Goal: Task Accomplishment & Management: Manage account settings

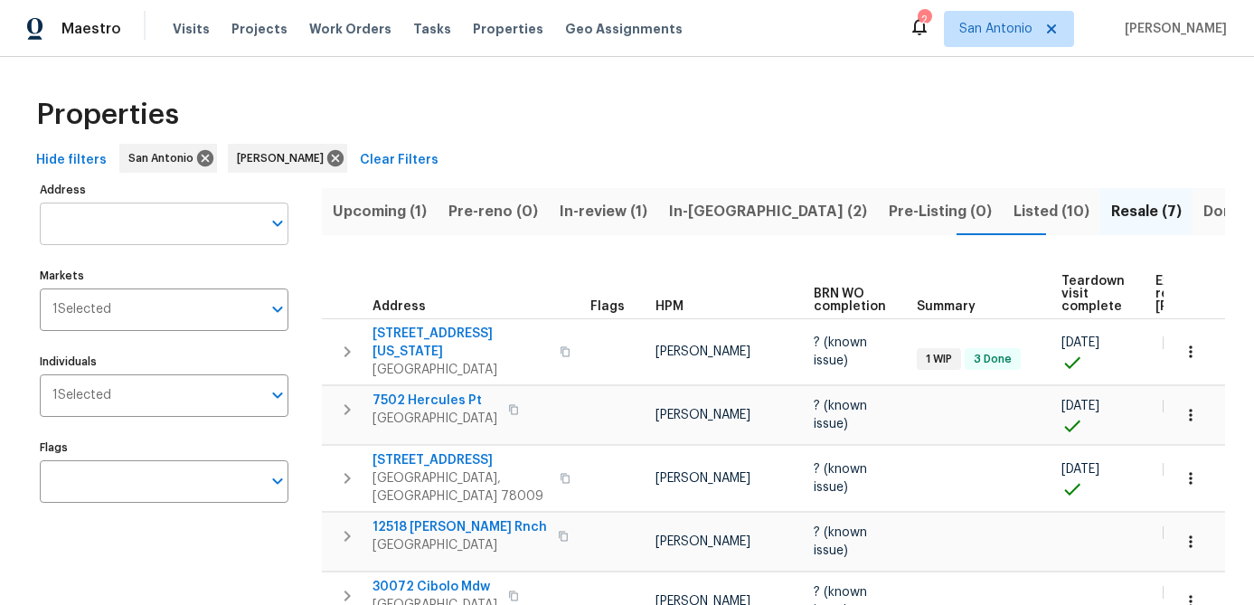
scroll to position [0, 189]
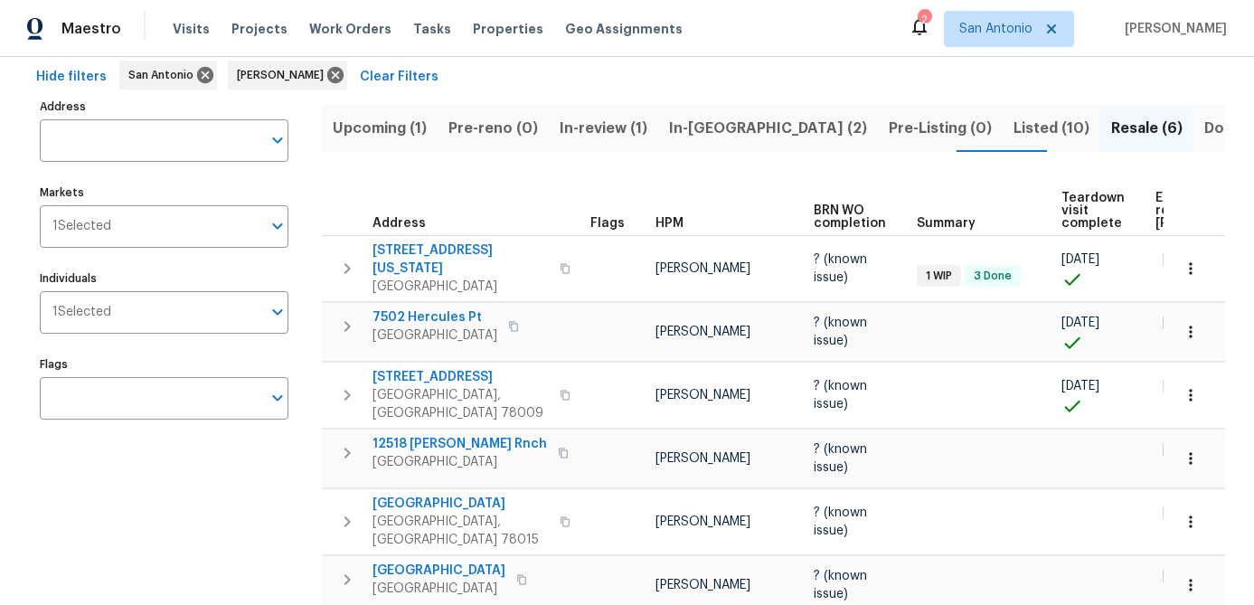
scroll to position [144, 0]
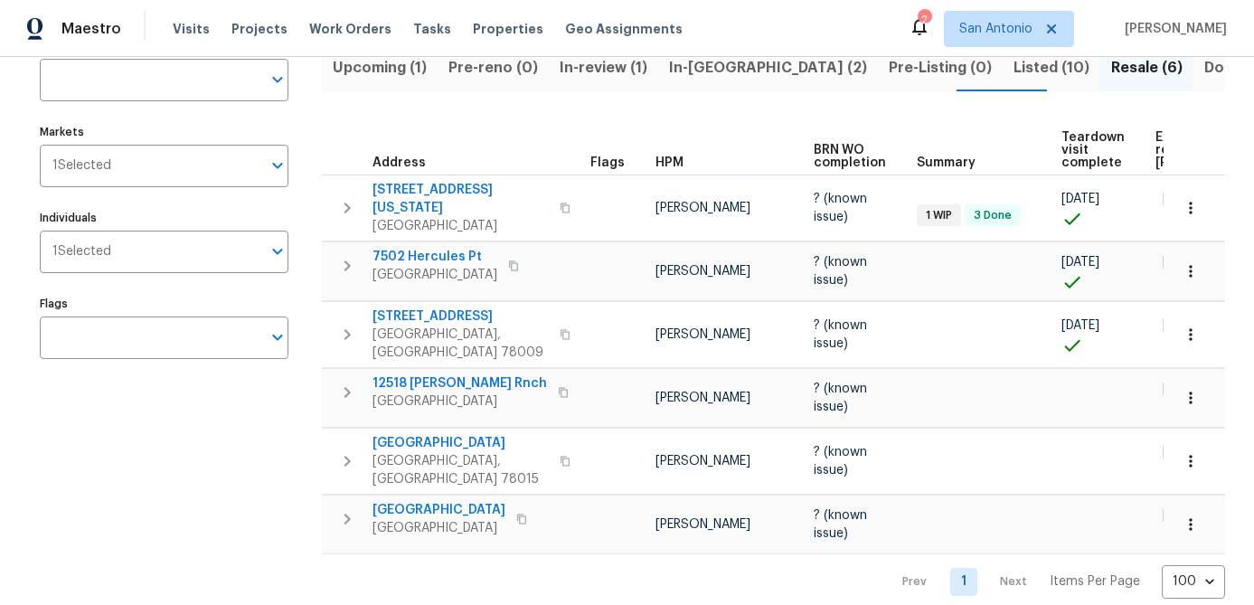
click at [1204, 71] on span "Done (274)" at bounding box center [1244, 67] width 80 height 25
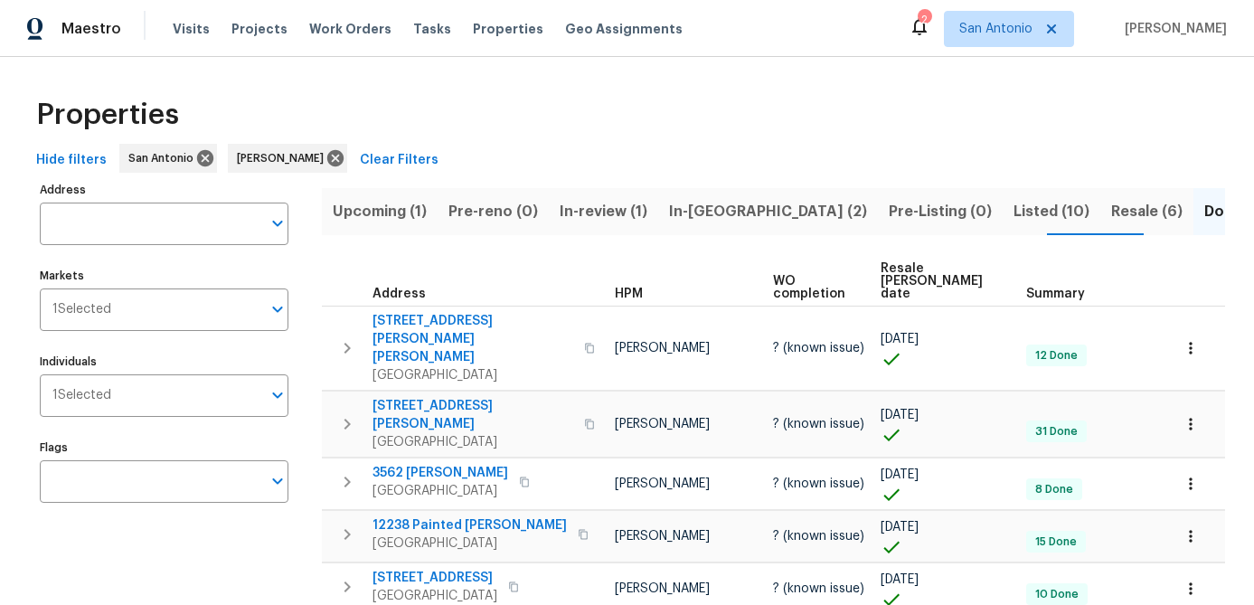
click at [918, 268] on span "Resale COE date" at bounding box center [937, 281] width 115 height 38
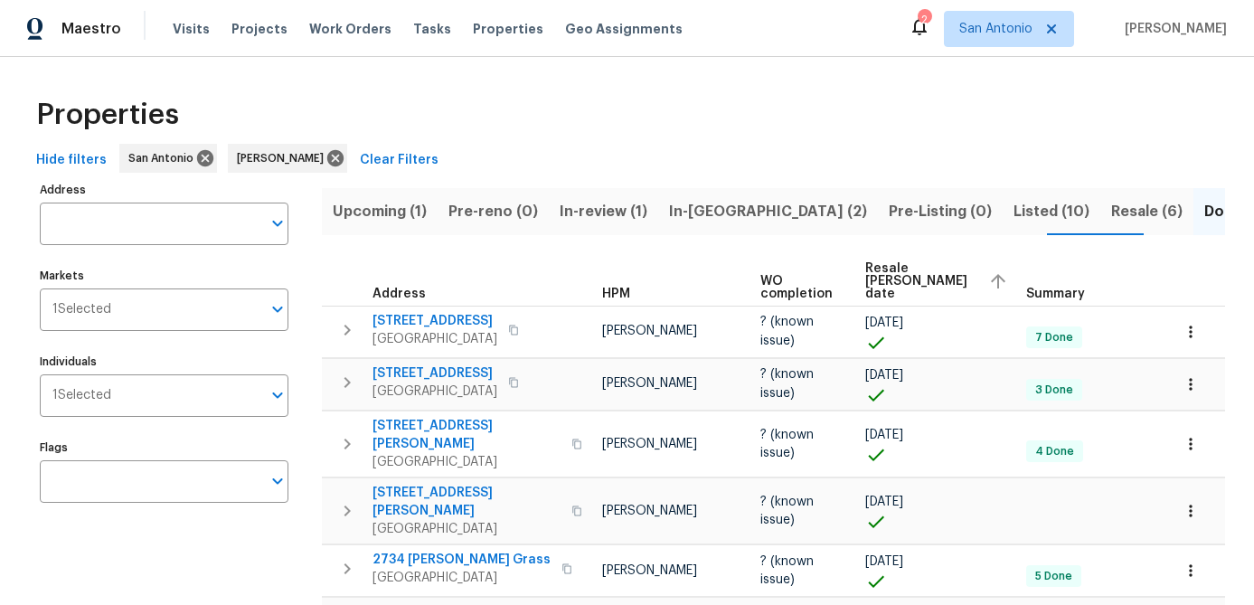
click at [918, 268] on span "Resale COE date" at bounding box center [919, 281] width 108 height 38
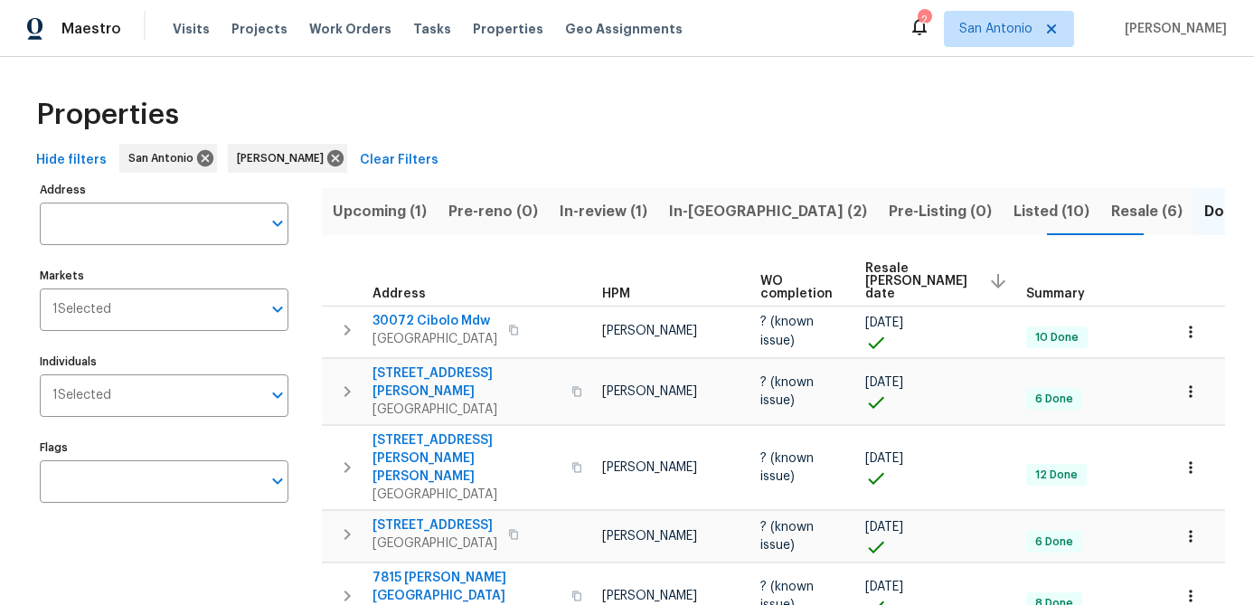
click at [370, 212] on span "Upcoming (1)" at bounding box center [380, 211] width 94 height 25
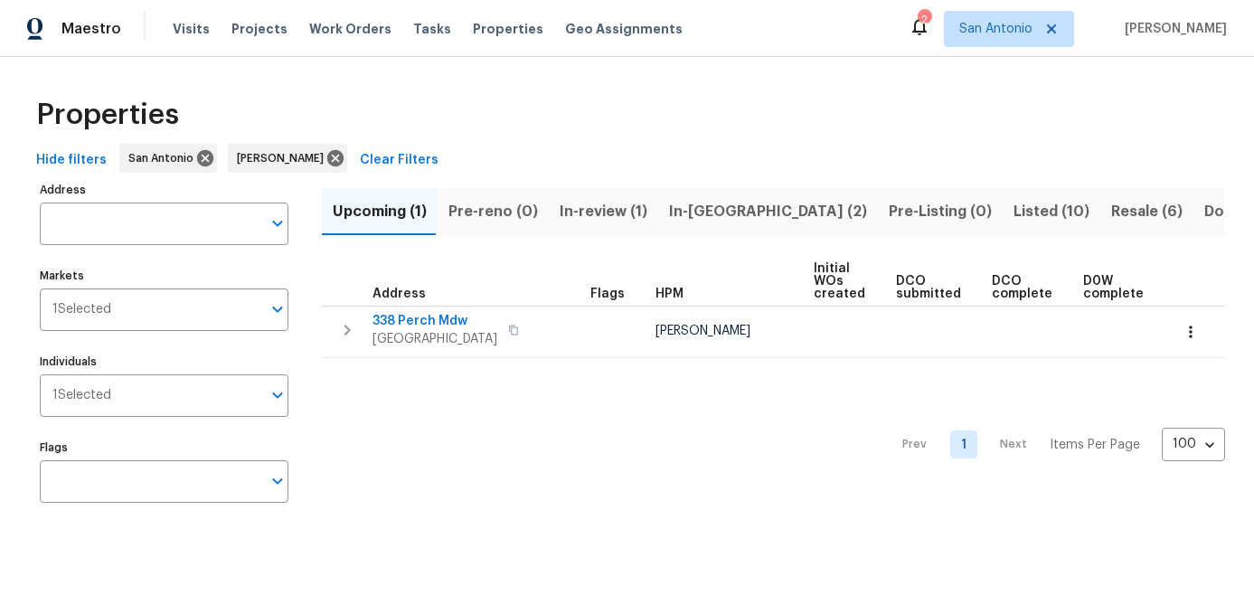
click at [1111, 210] on span "Resale (6)" at bounding box center [1146, 211] width 71 height 25
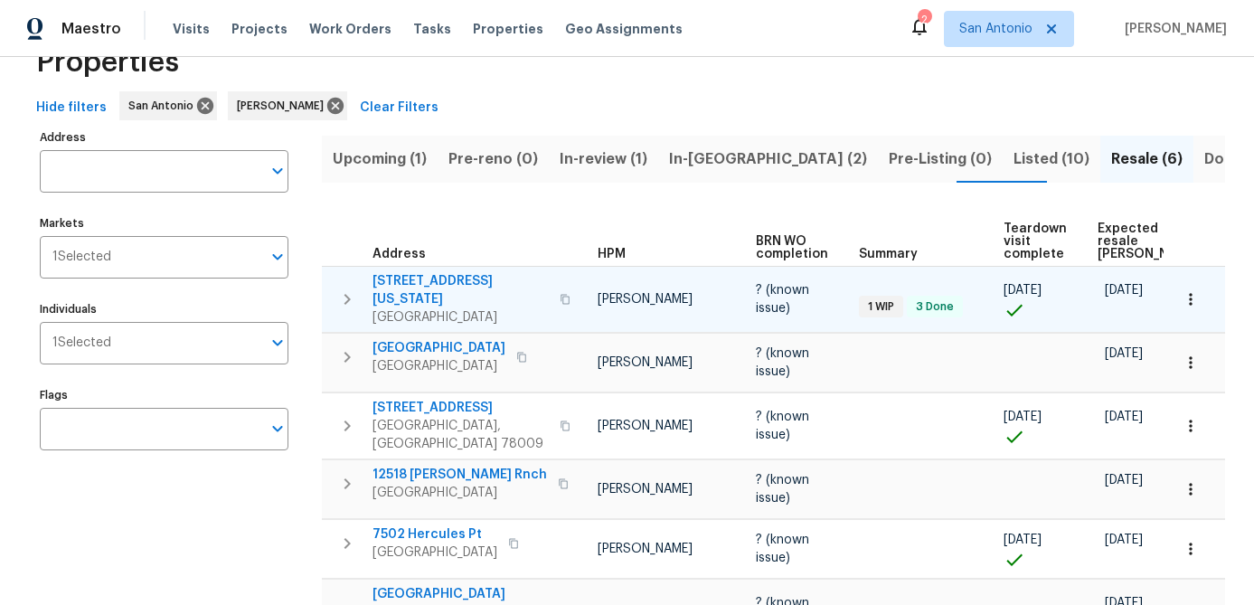
scroll to position [0, 61]
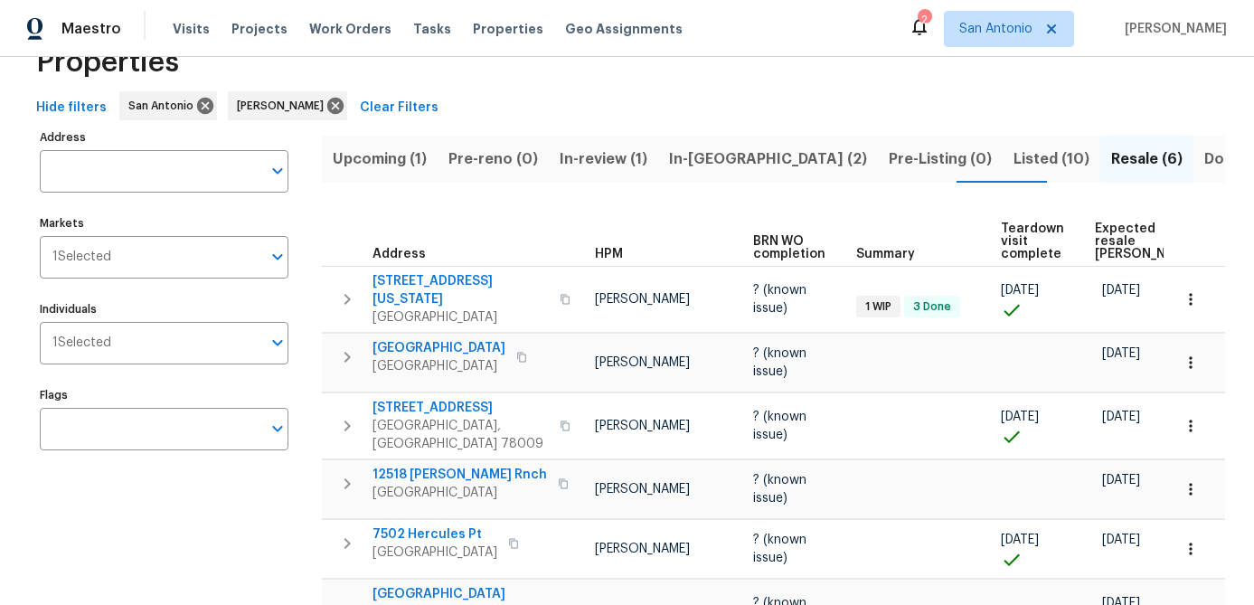
click at [1021, 222] on span "Teardown visit complete" at bounding box center [1032, 241] width 63 height 38
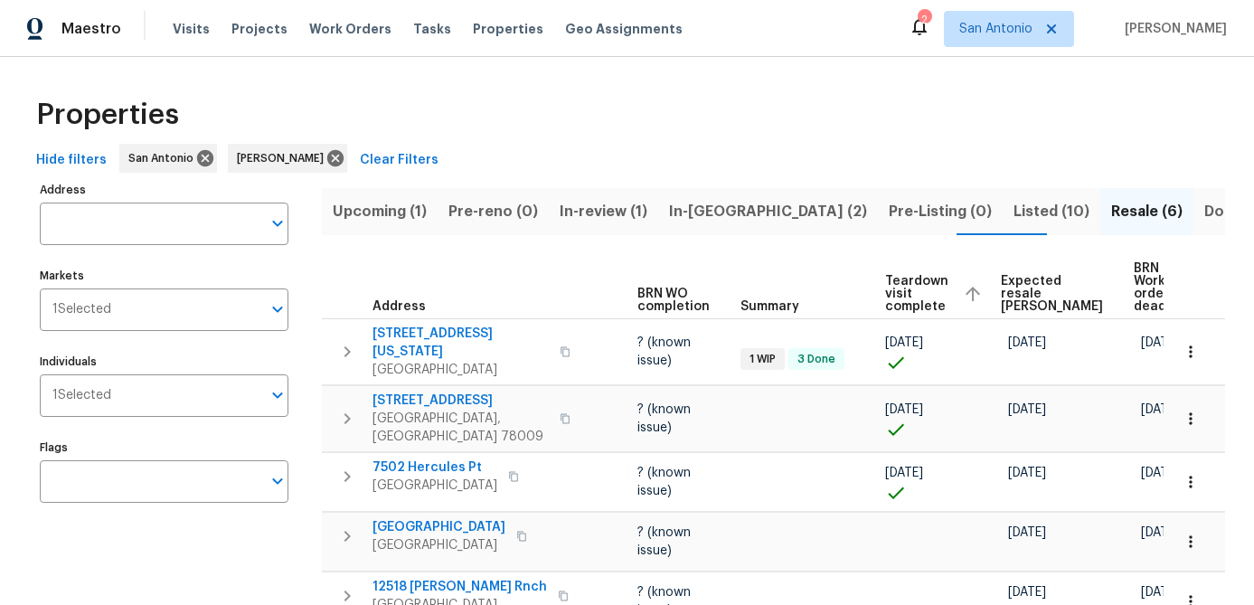
click at [360, 216] on span "Upcoming (1)" at bounding box center [380, 211] width 94 height 25
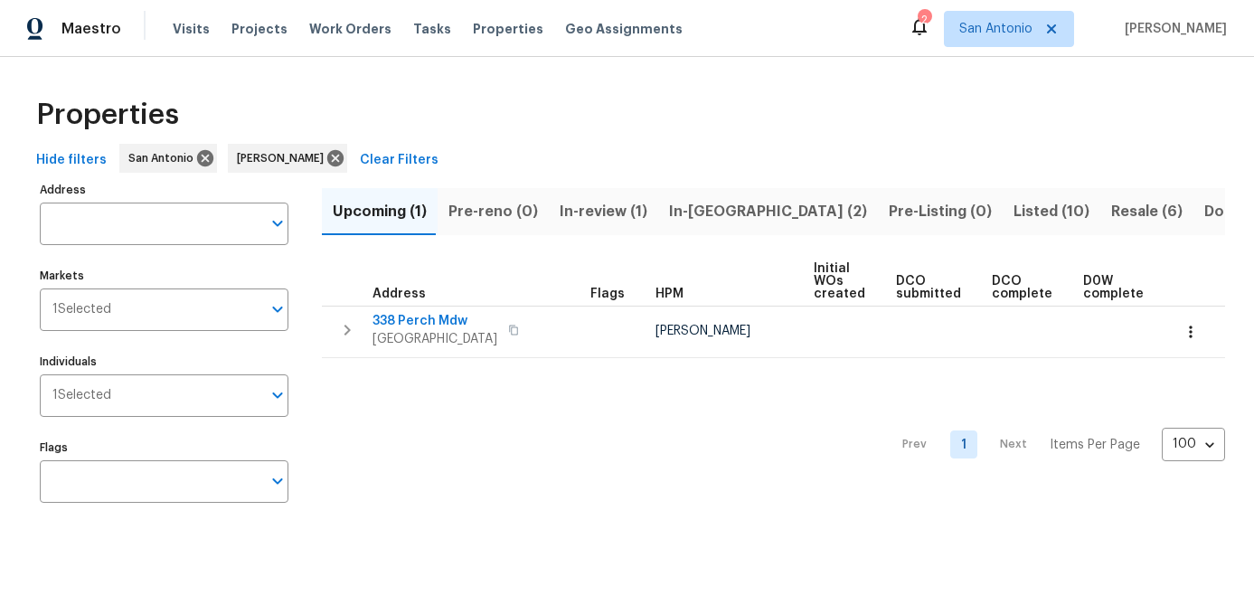
click at [587, 215] on span "In-review (1)" at bounding box center [604, 211] width 88 height 25
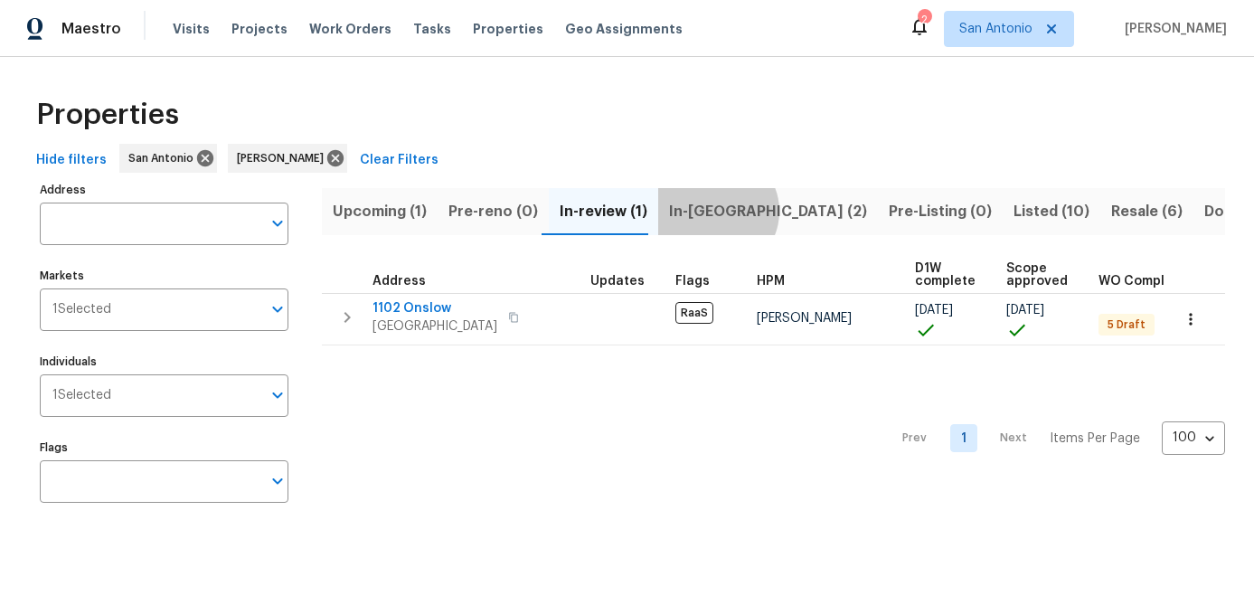
click at [706, 211] on span "In-reno (2)" at bounding box center [768, 211] width 198 height 25
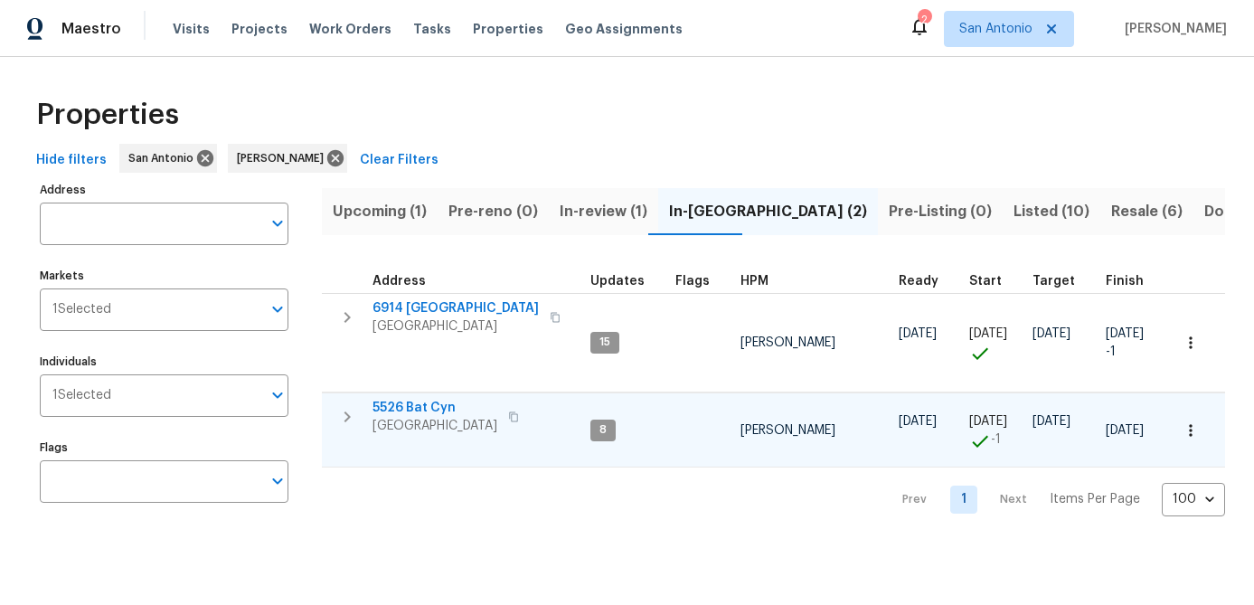
click at [406, 422] on span "San Antonio, TX 78252" at bounding box center [434, 426] width 125 height 18
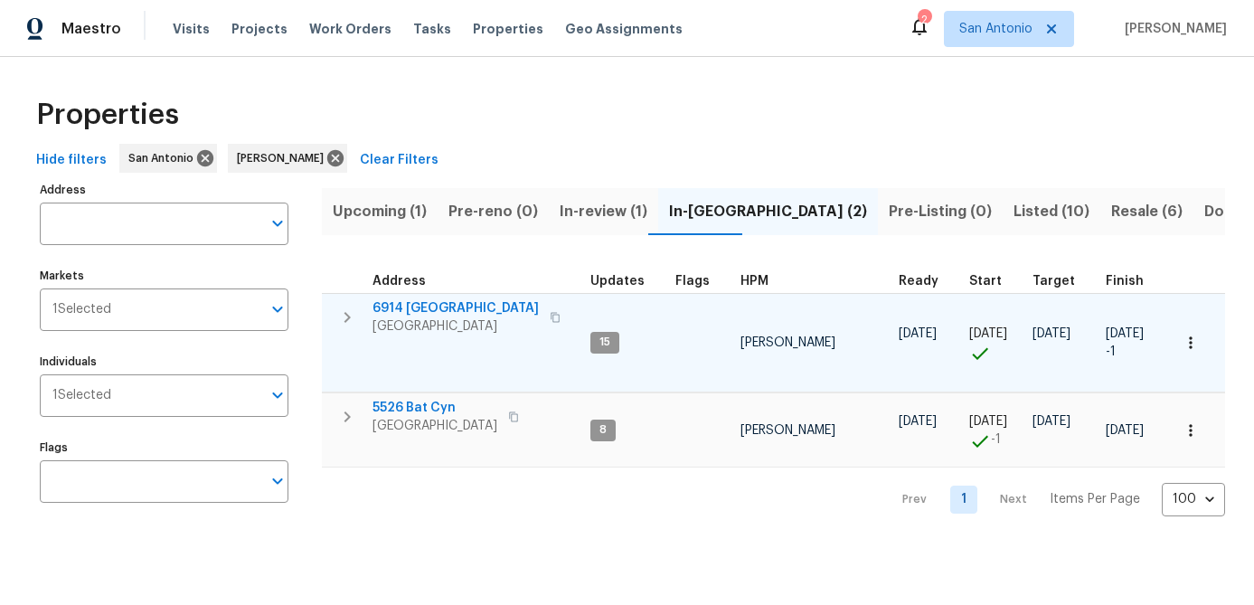
click at [423, 314] on span "6914 Port Bay" at bounding box center [455, 308] width 166 height 18
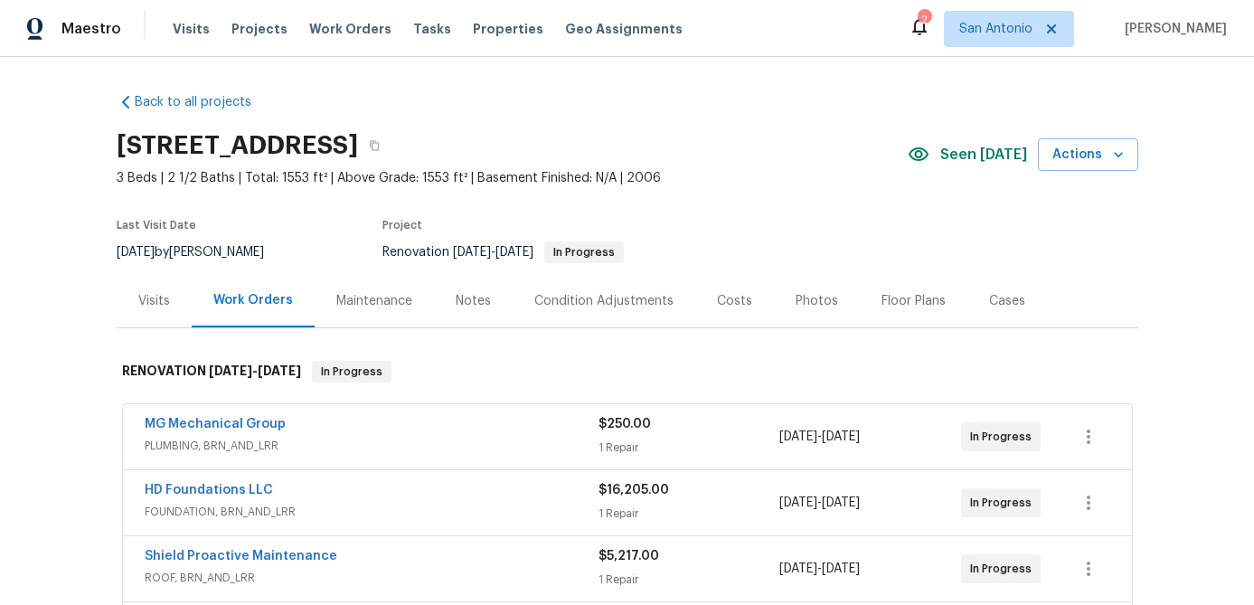
click at [471, 305] on div "Notes" at bounding box center [473, 301] width 35 height 18
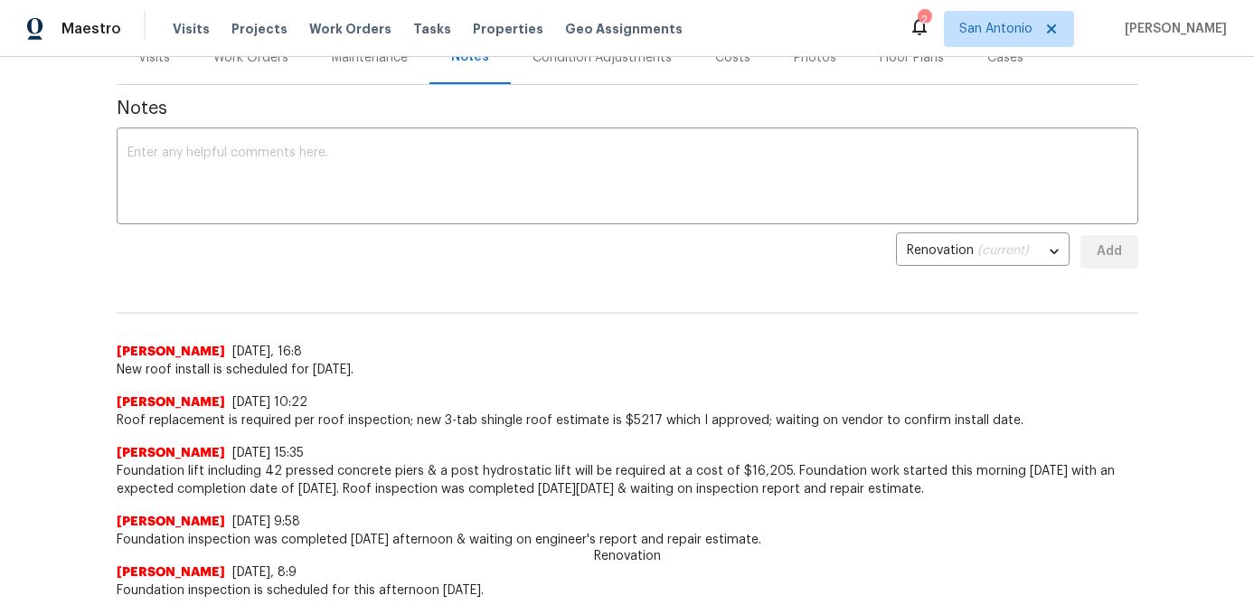
scroll to position [246, 0]
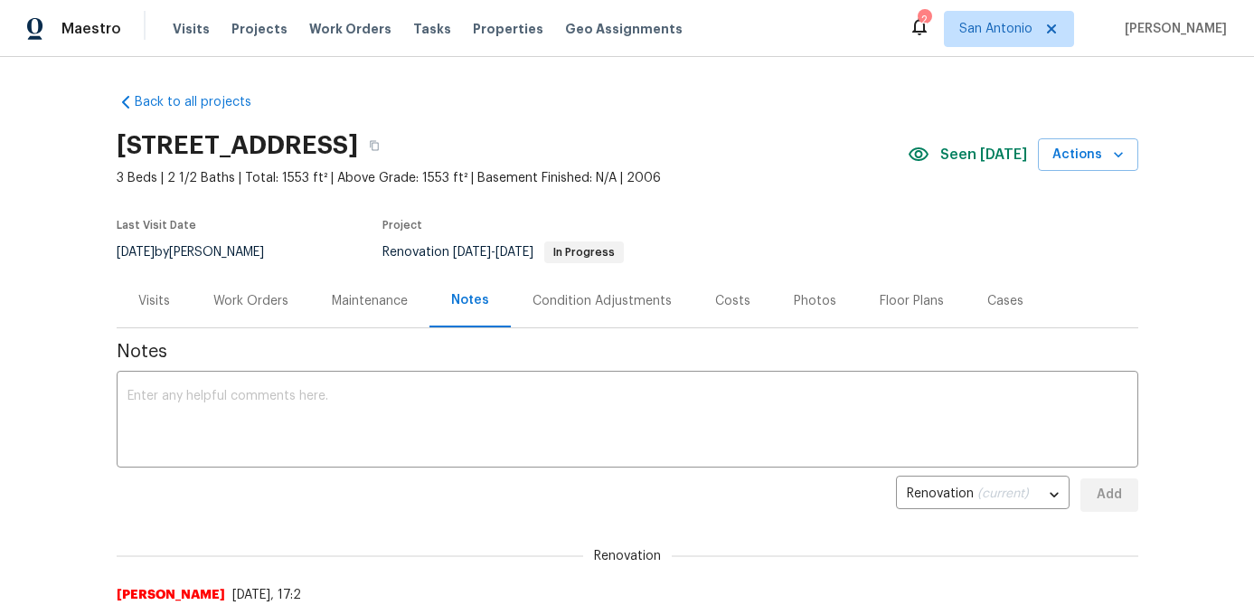
click at [259, 288] on div "Work Orders" at bounding box center [251, 300] width 118 height 53
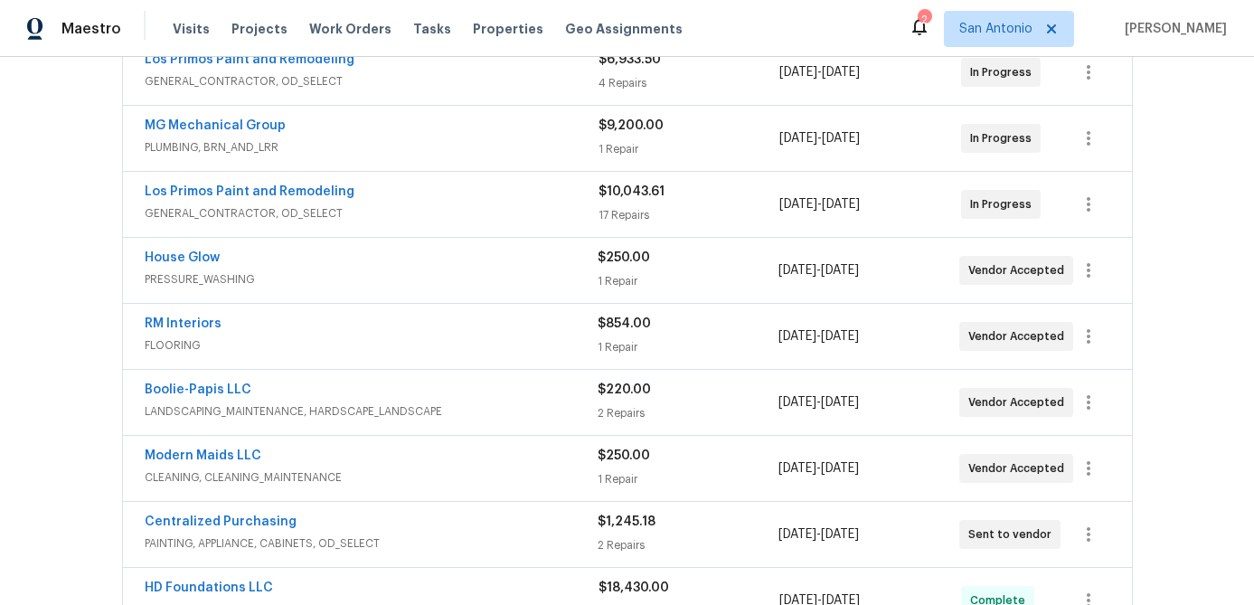
scroll to position [358, 0]
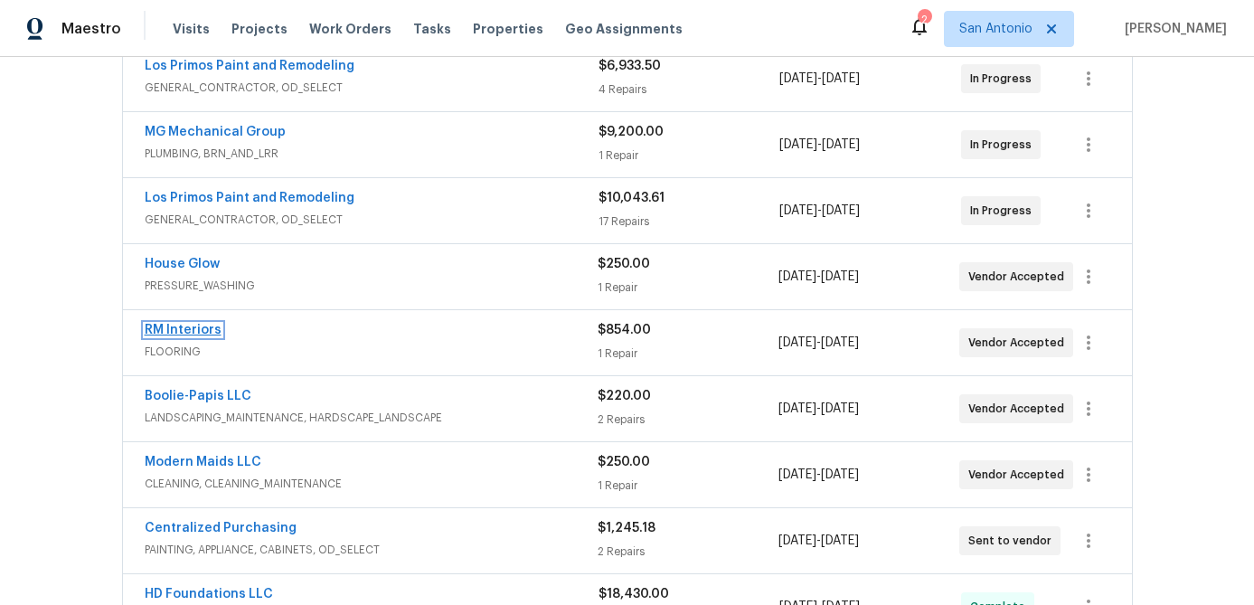
click at [163, 327] on link "RM Interiors" at bounding box center [183, 330] width 77 height 13
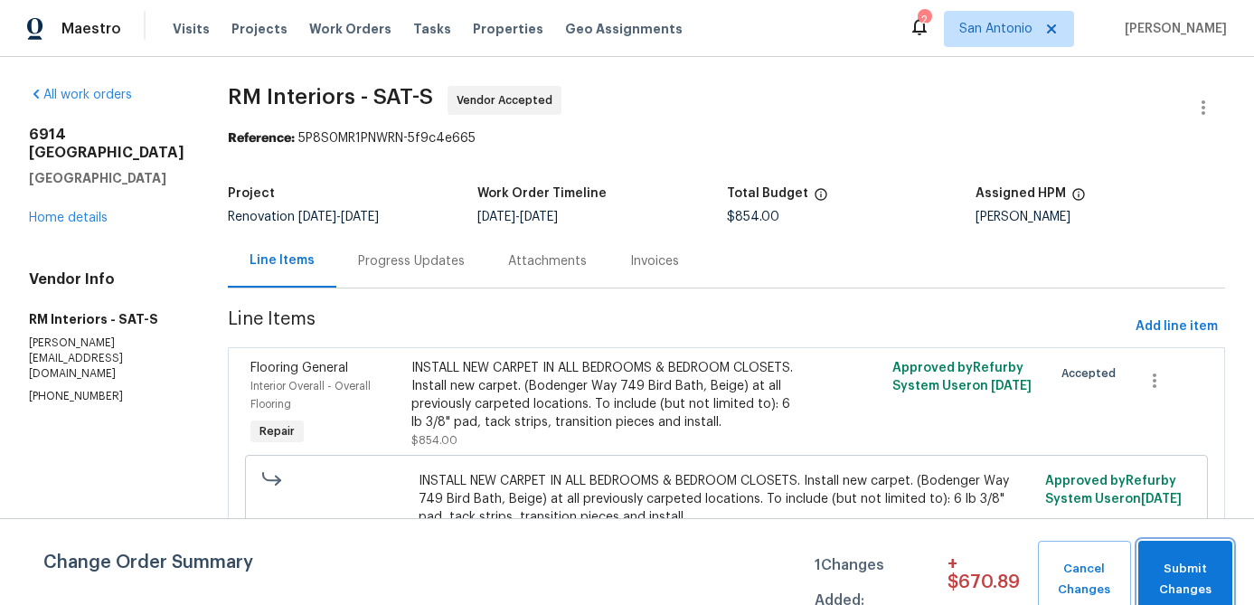
click at [1193, 581] on span "Submit Changes" at bounding box center [1185, 580] width 76 height 42
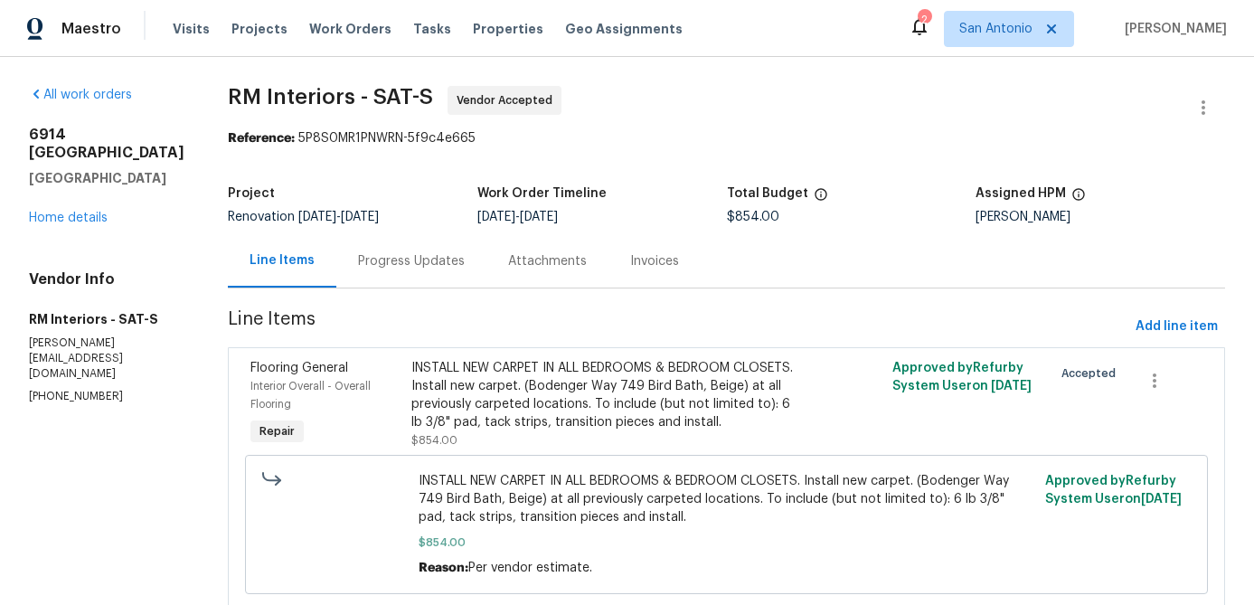
click at [422, 261] on div "Progress Updates" at bounding box center [411, 261] width 107 height 18
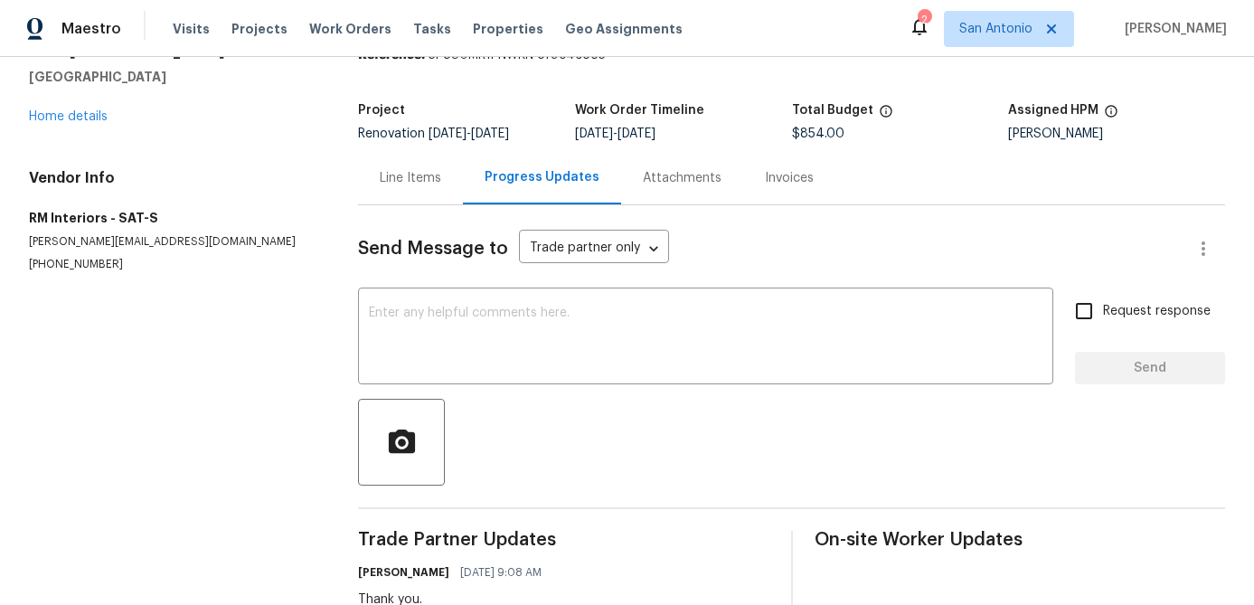
scroll to position [55, 0]
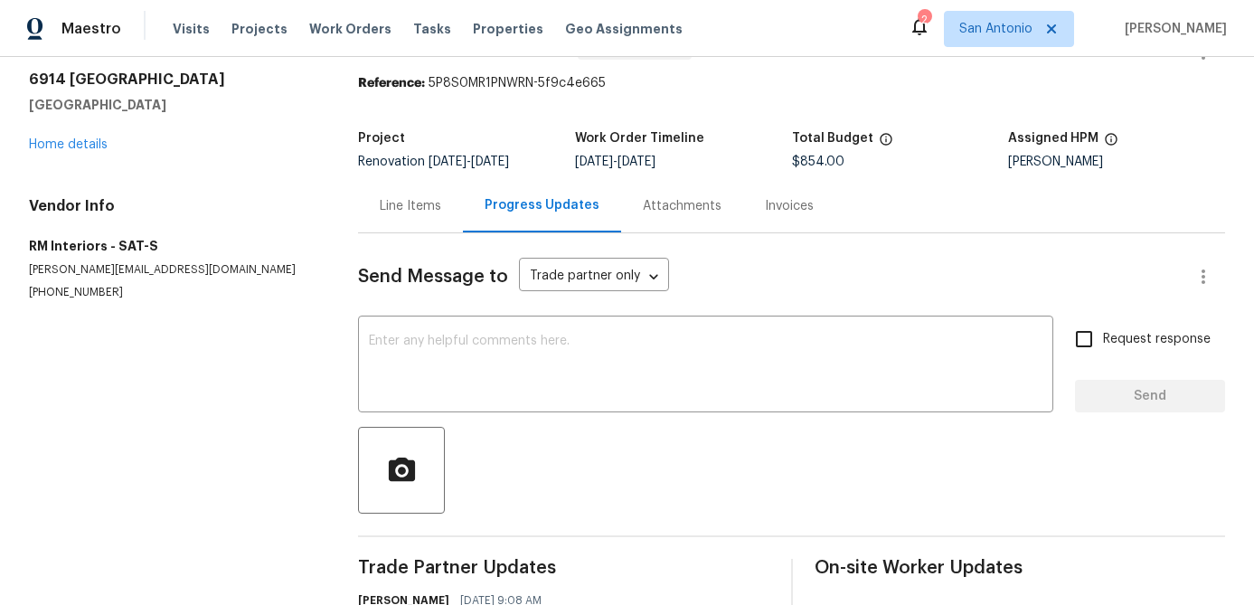
click at [403, 203] on div "Line Items" at bounding box center [410, 206] width 61 height 18
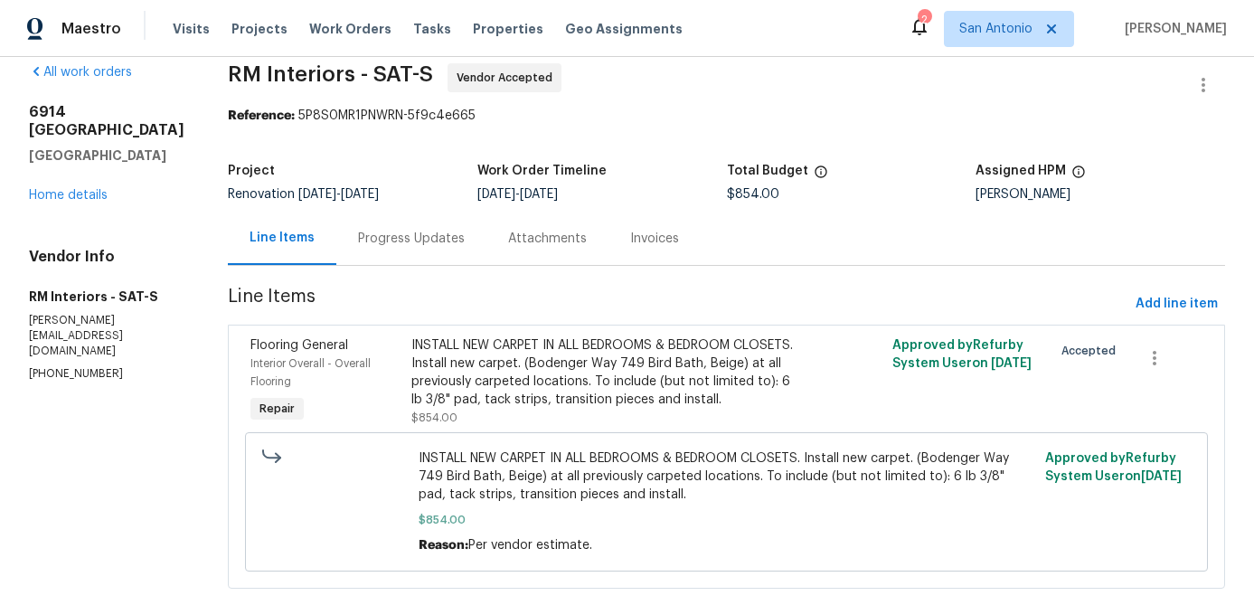
scroll to position [24, 0]
click at [42, 166] on div "6914 Port Bay San Antonio, TX 78242 Home details" at bounding box center [106, 152] width 155 height 101
click at [42, 188] on link "Home details" at bounding box center [68, 194] width 79 height 13
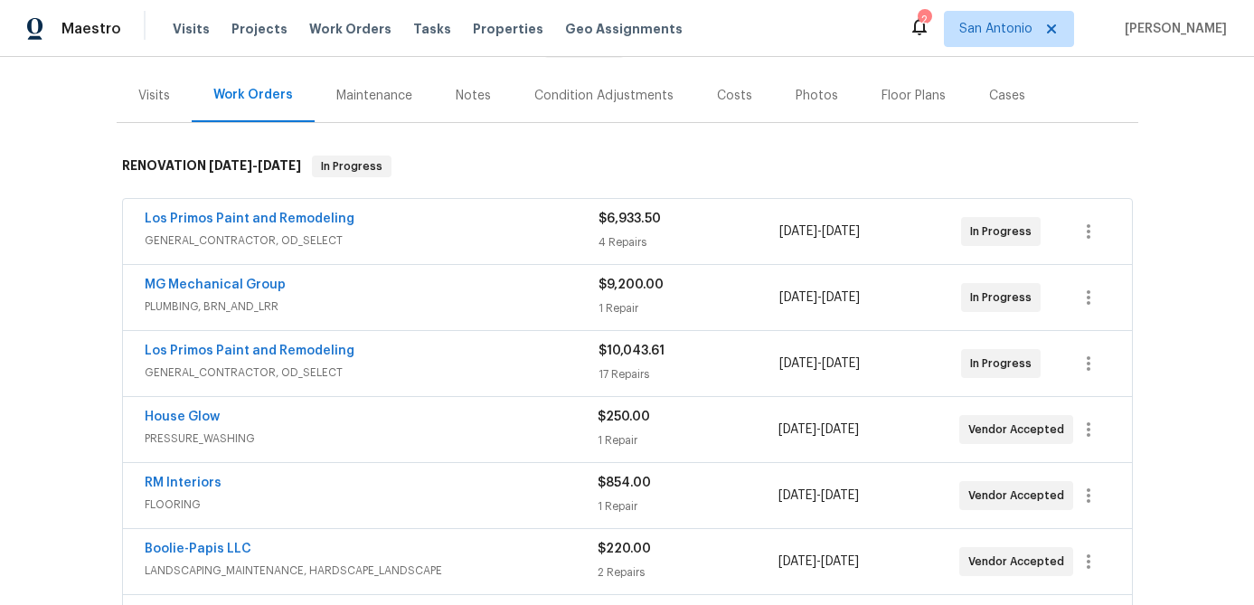
scroll to position [208, 0]
click at [477, 95] on div "Notes" at bounding box center [473, 93] width 35 height 18
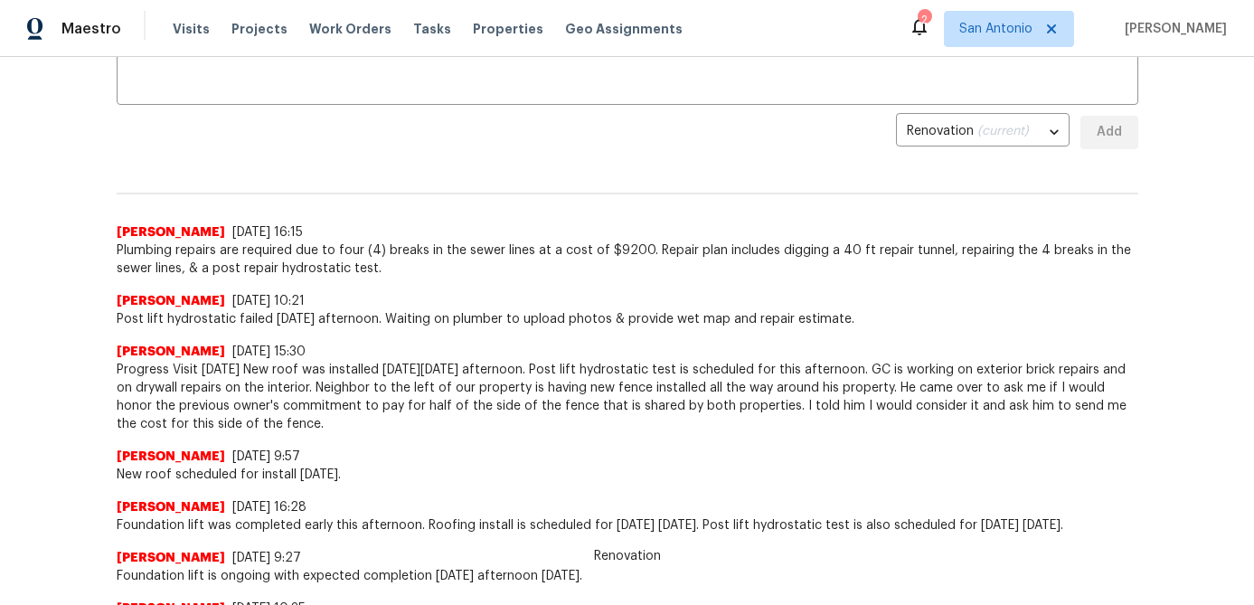
scroll to position [366, 0]
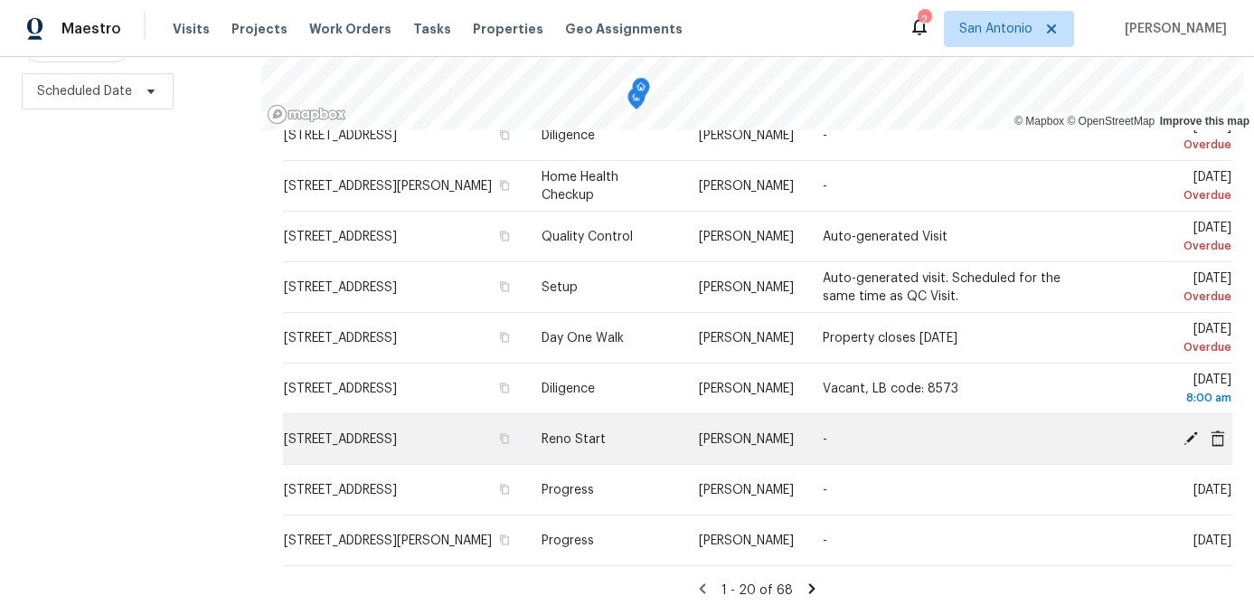
scroll to position [261, 0]
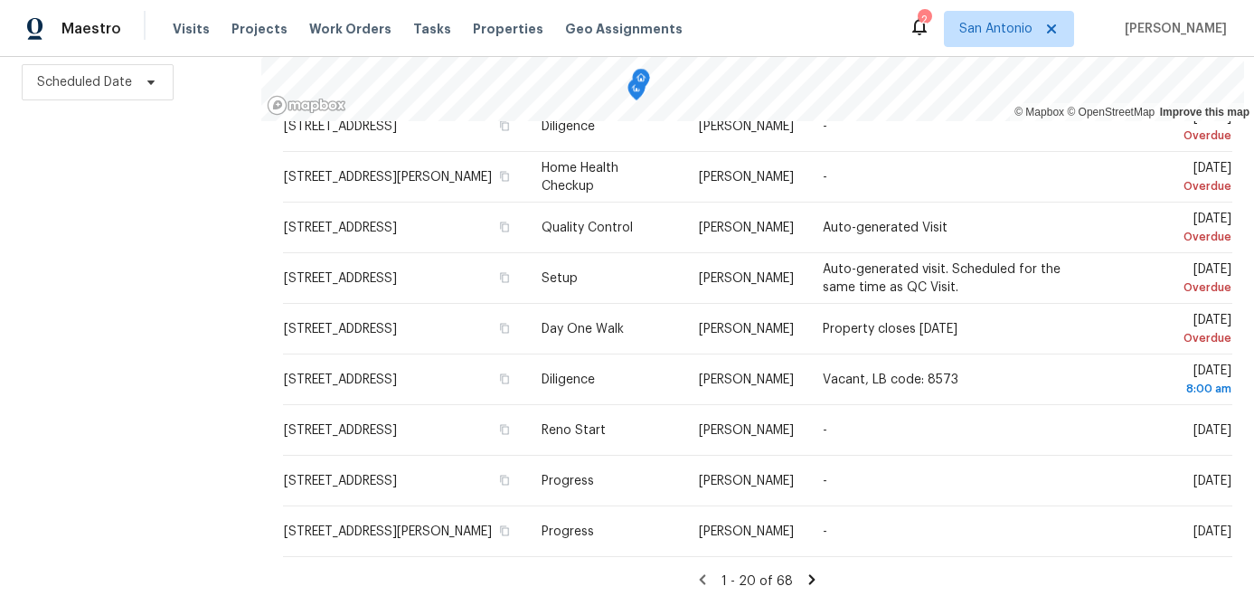
click at [808, 573] on icon at bounding box center [812, 579] width 16 height 16
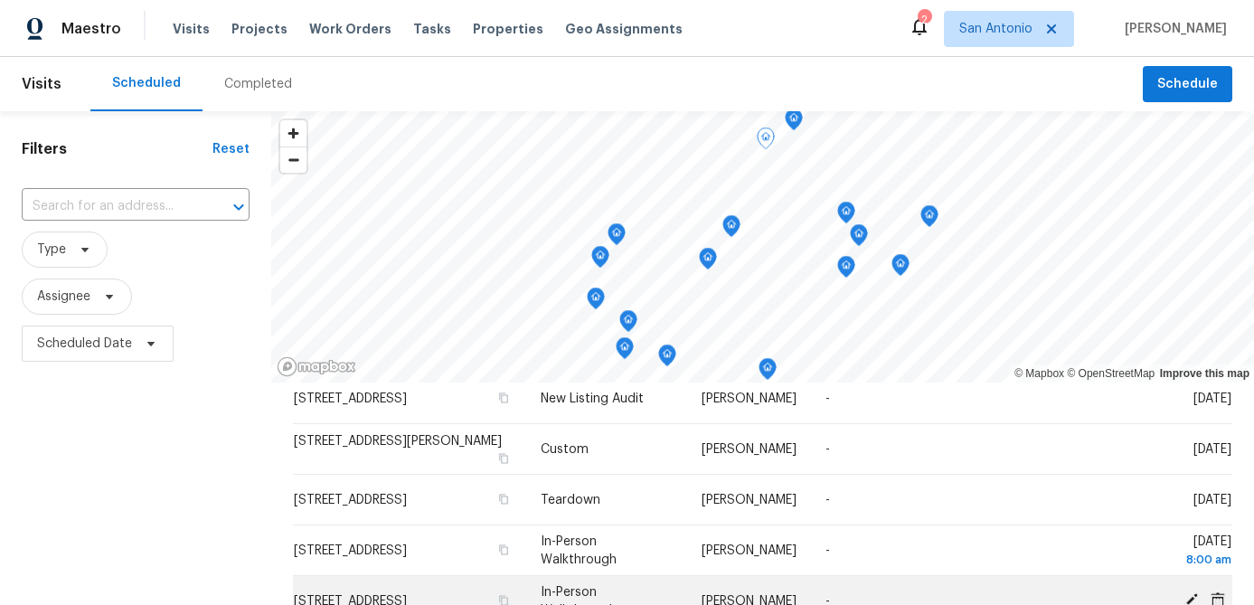
scroll to position [527, 0]
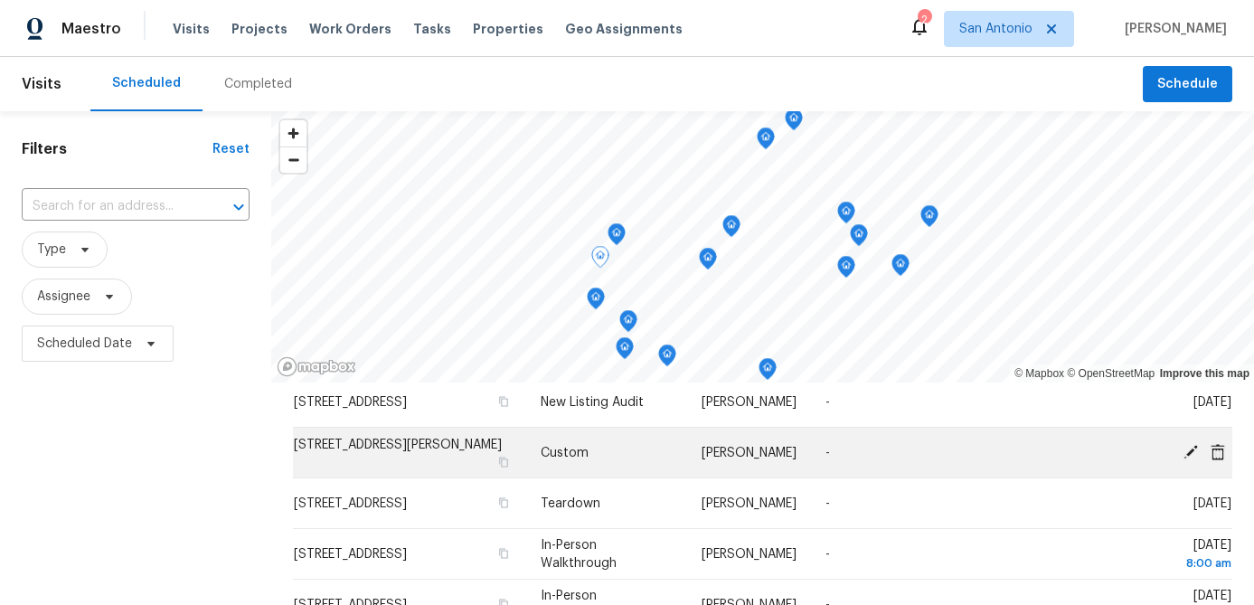
click at [1189, 447] on icon at bounding box center [1190, 451] width 16 height 16
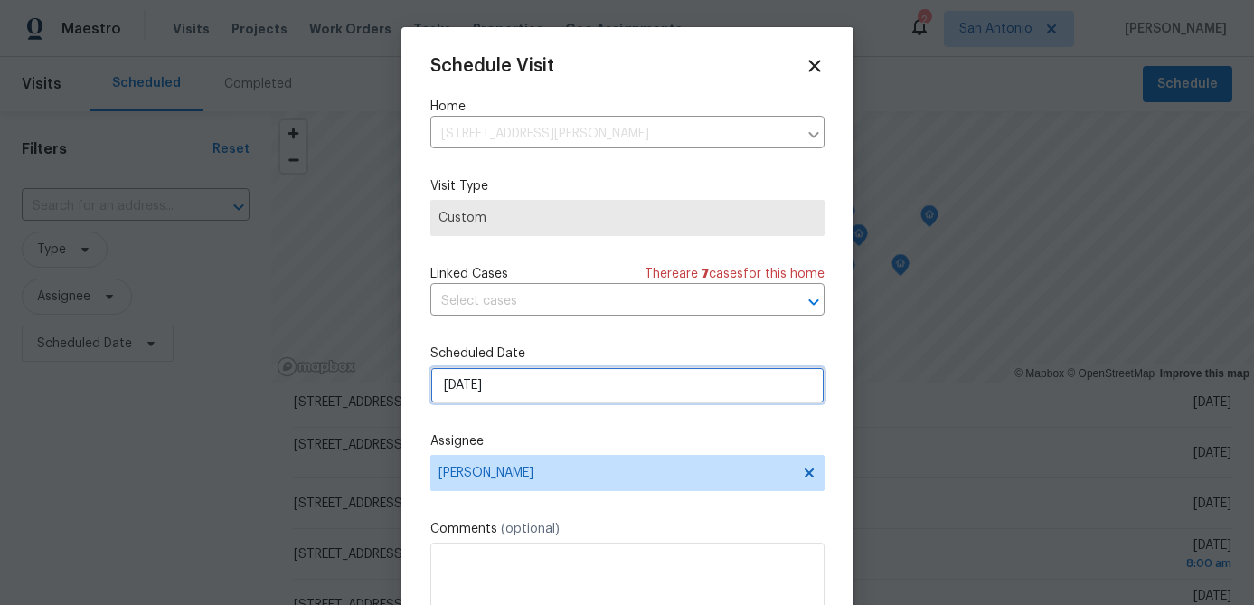
click at [555, 400] on input "[DATE]" at bounding box center [627, 385] width 394 height 36
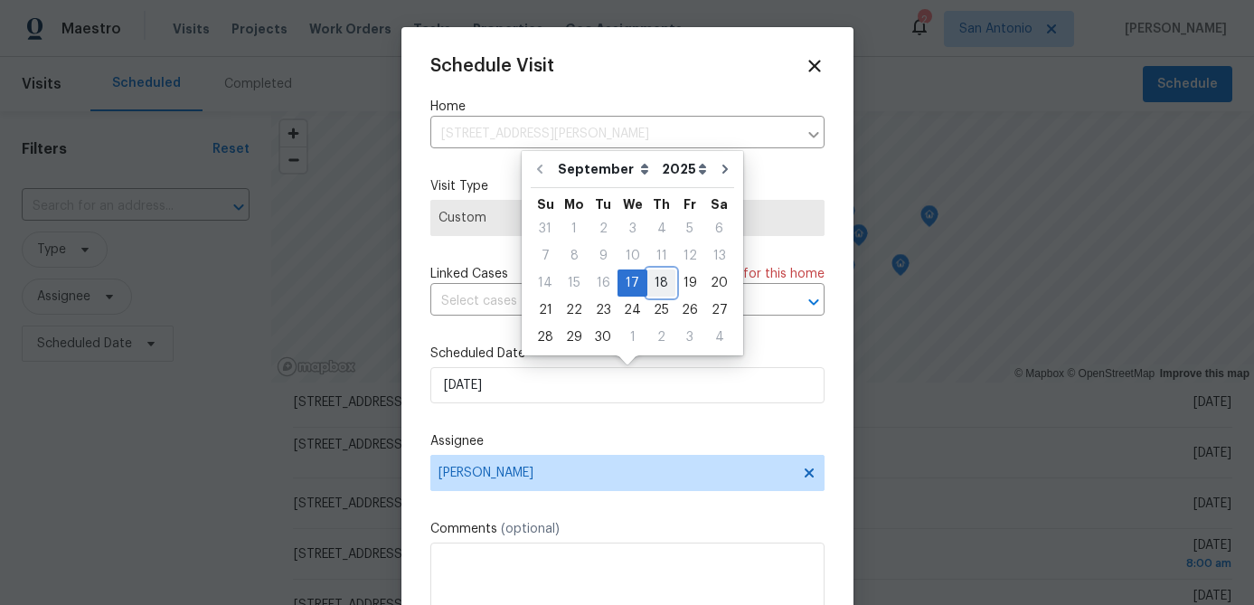
click at [654, 283] on div "18" at bounding box center [661, 282] width 28 height 25
type input "[DATE]"
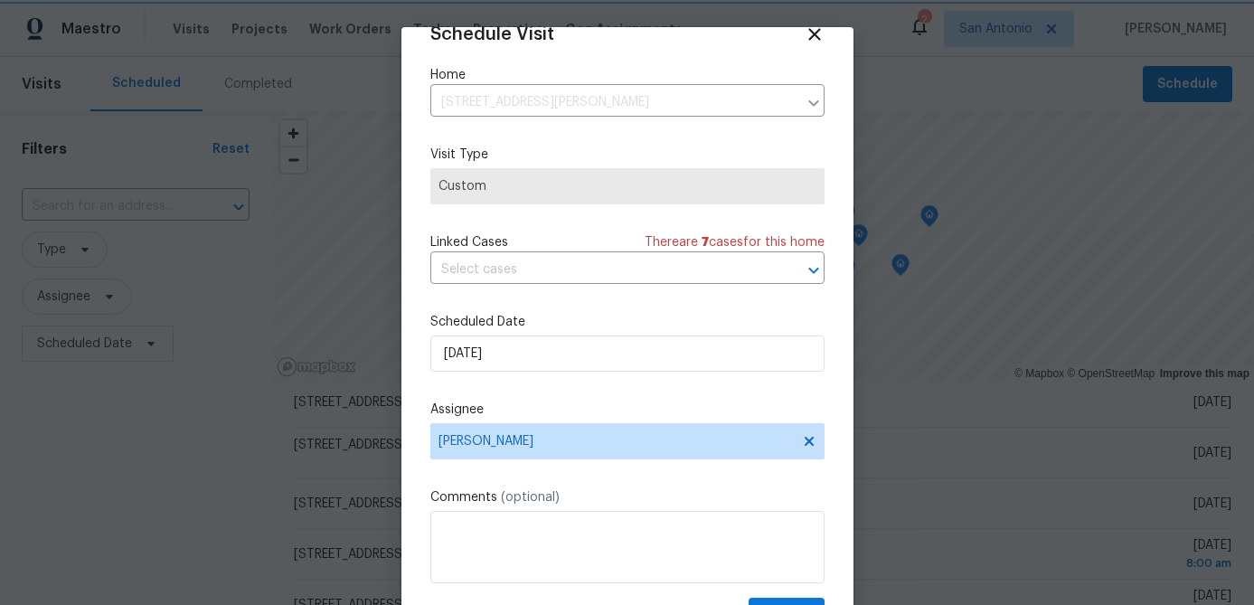
scroll to position [82, 0]
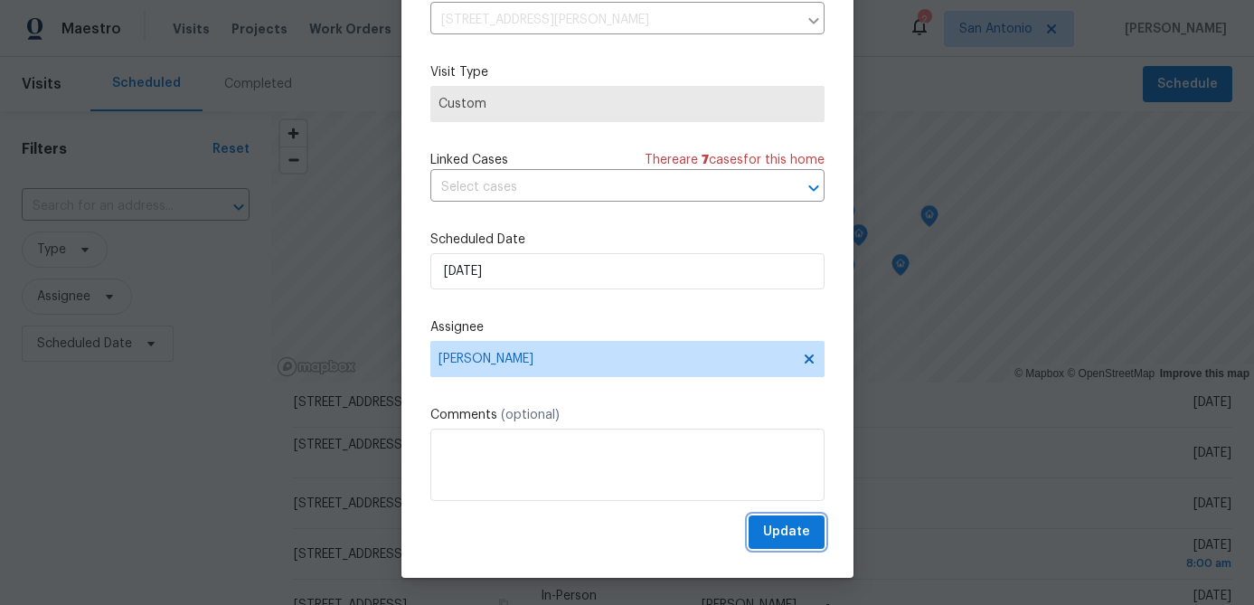
click at [793, 536] on span "Update" at bounding box center [786, 532] width 47 height 23
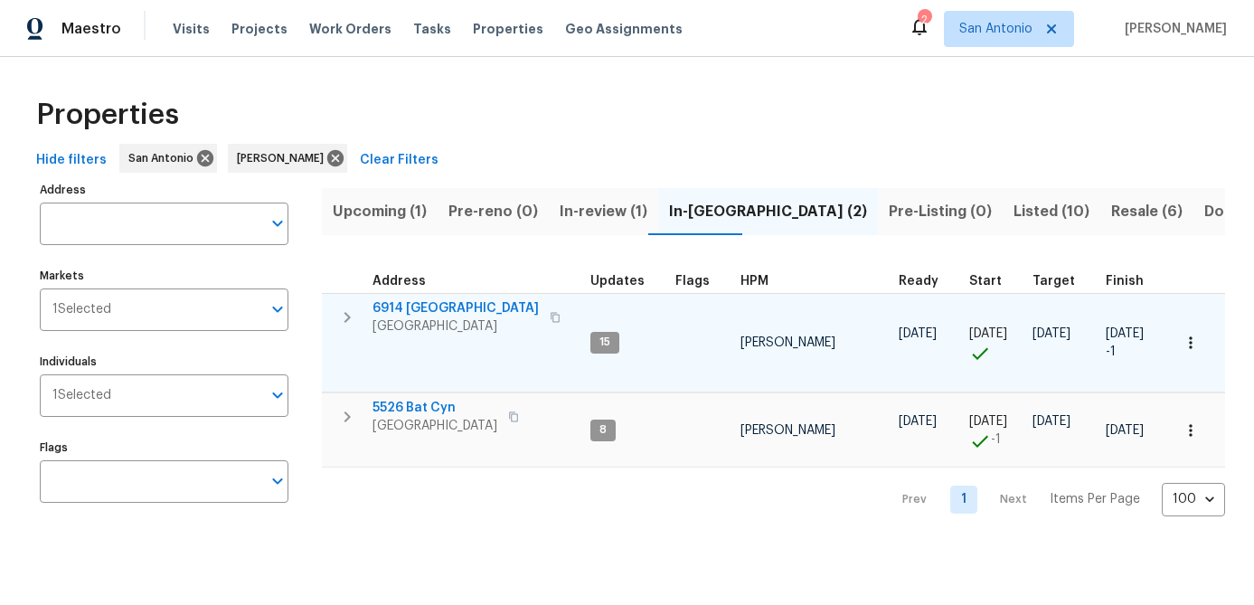
click at [419, 318] on span "San Antonio, TX 78242" at bounding box center [455, 326] width 166 height 18
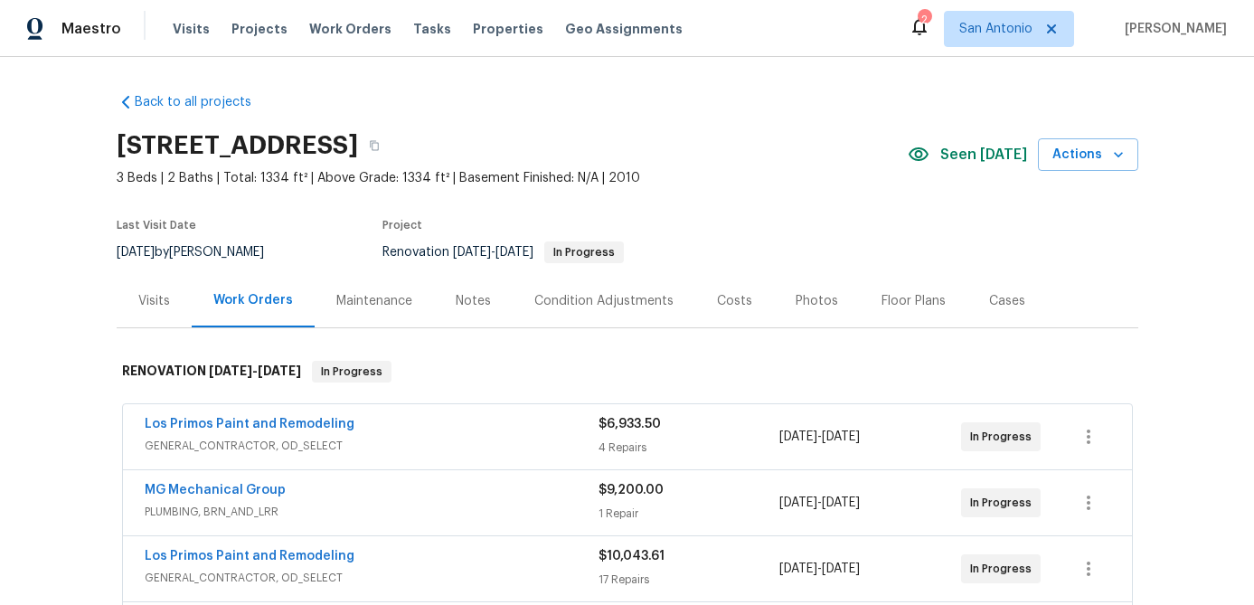
click at [470, 296] on div "Notes" at bounding box center [473, 301] width 35 height 18
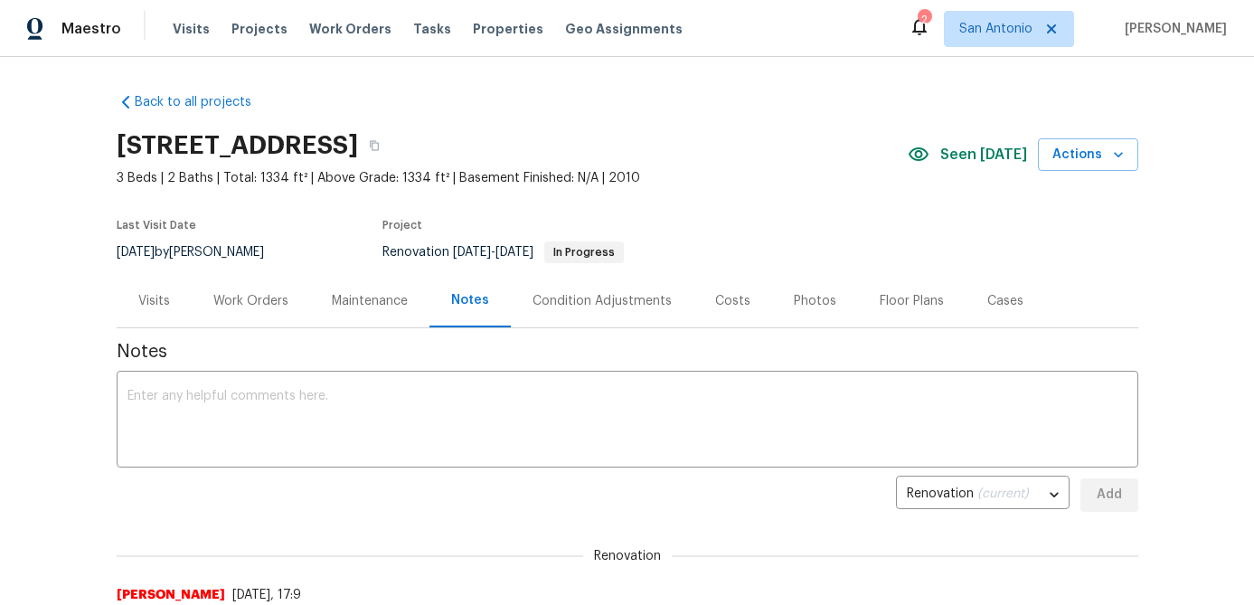
click at [242, 298] on div "Work Orders" at bounding box center [250, 301] width 75 height 18
